Goal: Task Accomplishment & Management: Use online tool/utility

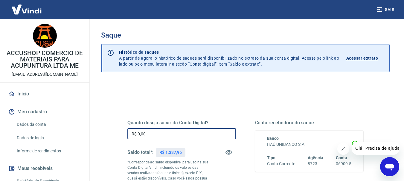
click at [195, 135] on input "R$ 0,00" at bounding box center [181, 134] width 109 height 11
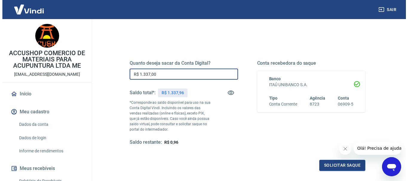
scroll to position [120, 0]
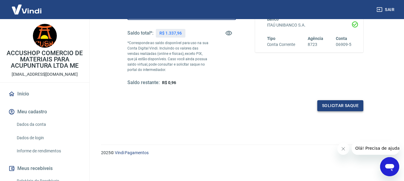
type input "R$ 1.337,00"
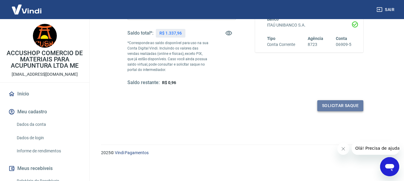
click at [320, 107] on button "Solicitar saque" at bounding box center [340, 105] width 46 height 11
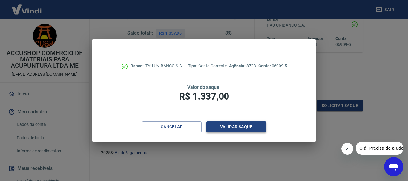
click at [248, 130] on button "Validar saque" at bounding box center [237, 127] width 60 height 11
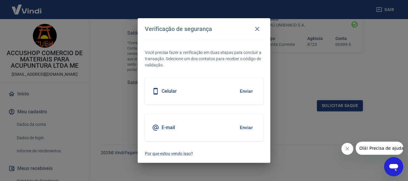
click at [249, 126] on button "Enviar" at bounding box center [246, 128] width 19 height 13
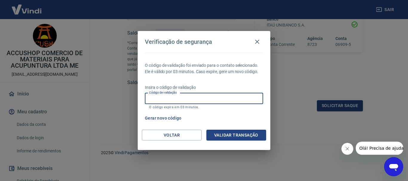
click at [215, 99] on input "Código de validação" at bounding box center [204, 98] width 118 height 11
type input "409007"
click at [235, 137] on button "Validar transação" at bounding box center [237, 135] width 60 height 11
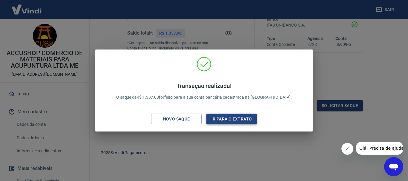
click at [231, 119] on button "Ir para o extrato" at bounding box center [232, 119] width 51 height 11
